Goal: Transaction & Acquisition: Book appointment/travel/reservation

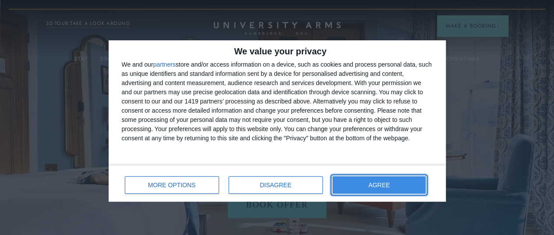
click at [379, 188] on button "AGREE" at bounding box center [380, 185] width 94 height 18
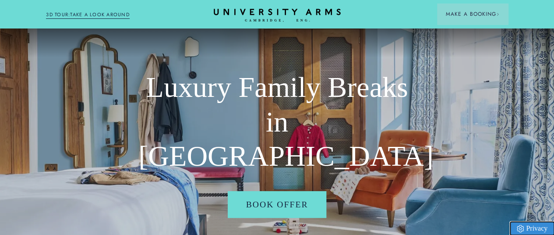
scroll to position [37, 0]
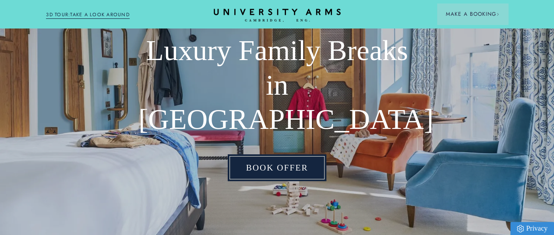
click at [273, 156] on link "Book Offer" at bounding box center [277, 167] width 99 height 27
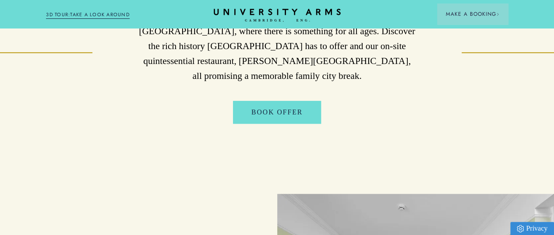
scroll to position [385, 0]
click at [273, 67] on p "Visit University Arms for a luxury family getaway in the heart of [GEOGRAPHIC_D…" at bounding box center [276, 46] width 277 height 75
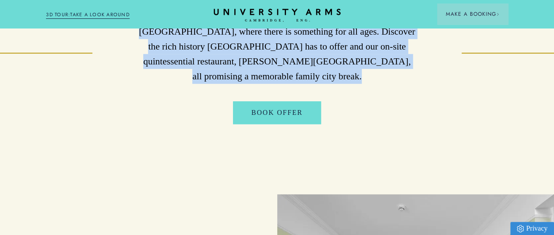
click at [273, 67] on p "Visit University Arms for a luxury family getaway in the heart of [GEOGRAPHIC_D…" at bounding box center [276, 46] width 277 height 75
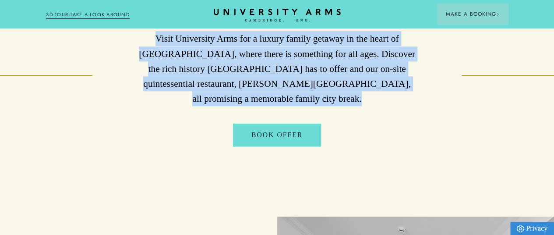
scroll to position [360, 0]
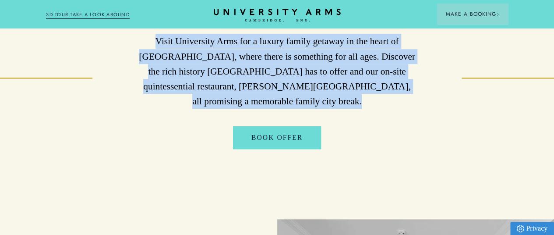
click at [273, 67] on p "Visit University Arms for a luxury family getaway in the heart of [GEOGRAPHIC_D…" at bounding box center [276, 71] width 277 height 75
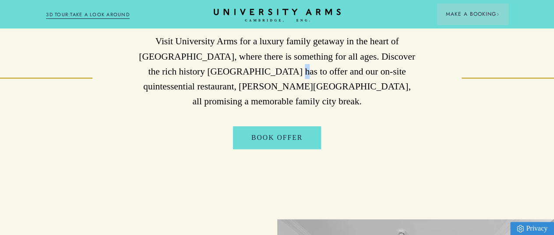
click at [273, 67] on p "Visit University Arms for a luxury family getaway in the heart of [GEOGRAPHIC_D…" at bounding box center [276, 71] width 277 height 75
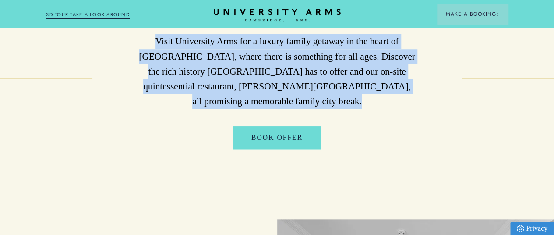
click at [273, 67] on p "Visit University Arms for a luxury family getaway in the heart of [GEOGRAPHIC_D…" at bounding box center [276, 71] width 277 height 75
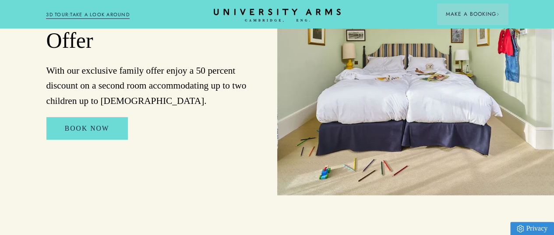
scroll to position [634, 0]
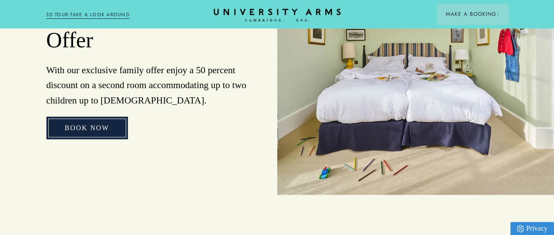
click at [106, 127] on link "Book Now" at bounding box center [86, 128] width 81 height 22
